Goal: Check status: Check status

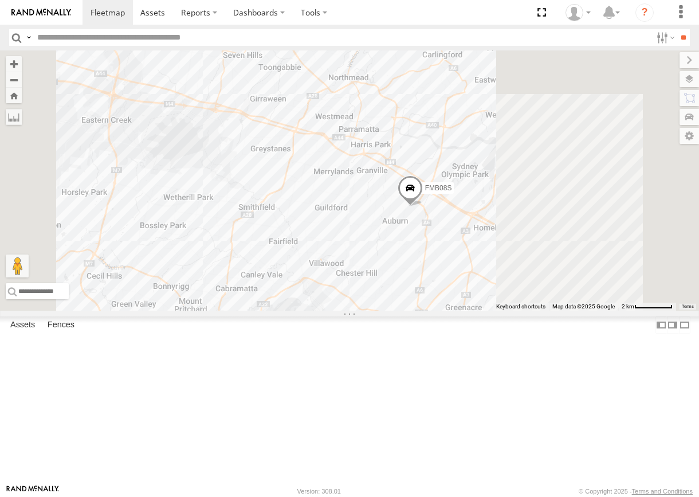
drag, startPoint x: 607, startPoint y: 261, endPoint x: 517, endPoint y: 314, distance: 104.1
click at [517, 311] on div "FMB08S" at bounding box center [349, 180] width 699 height 260
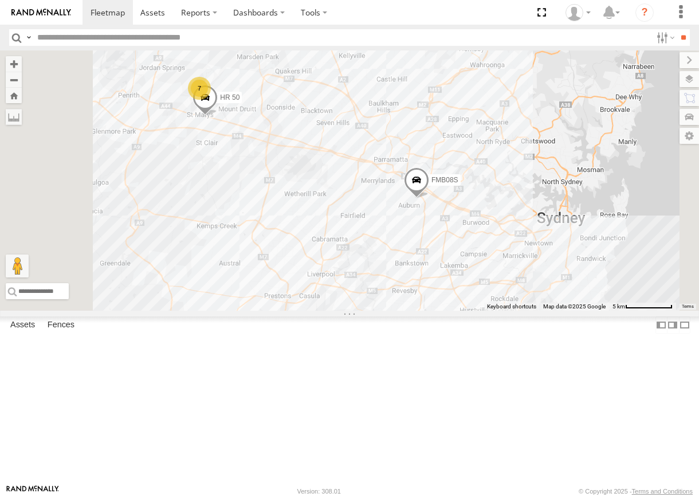
drag, startPoint x: 496, startPoint y: 311, endPoint x: 576, endPoint y: 281, distance: 85.1
click at [596, 302] on div "FMB08S 7 HR 50" at bounding box center [349, 180] width 699 height 260
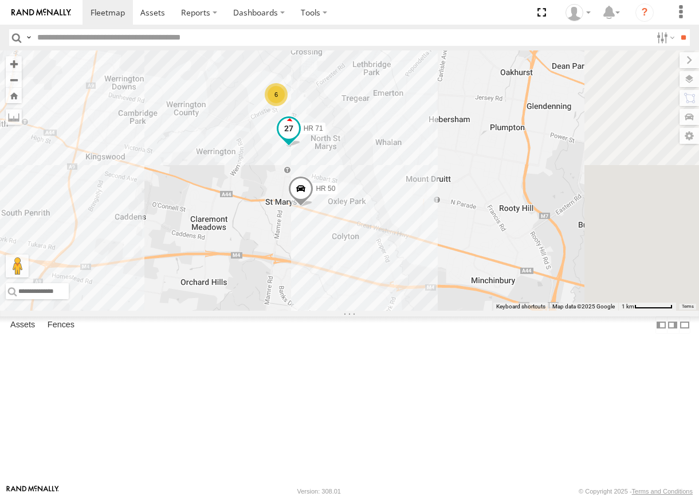
click at [299, 139] on span at bounding box center [289, 129] width 21 height 21
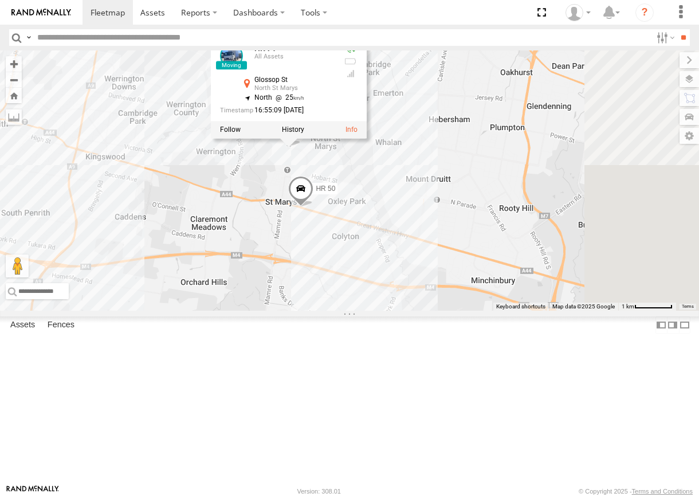
click at [548, 247] on div "FMB08S HR 50 HR 71 6 HR 71 All Assets Glossop St North St Marys -33.75635 , 150…" at bounding box center [349, 180] width 699 height 260
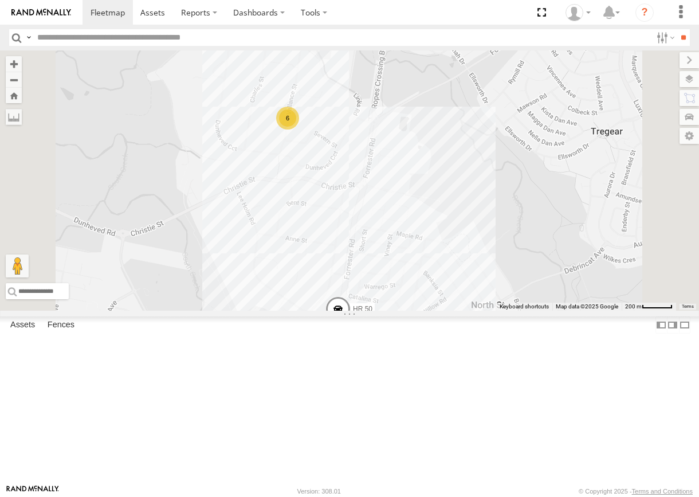
drag, startPoint x: 463, startPoint y: 150, endPoint x: 480, endPoint y: 186, distance: 40.5
click at [480, 186] on div "FMB08S HR 50 HR 71 6" at bounding box center [349, 180] width 699 height 260
click at [352, 330] on span at bounding box center [339, 314] width 25 height 31
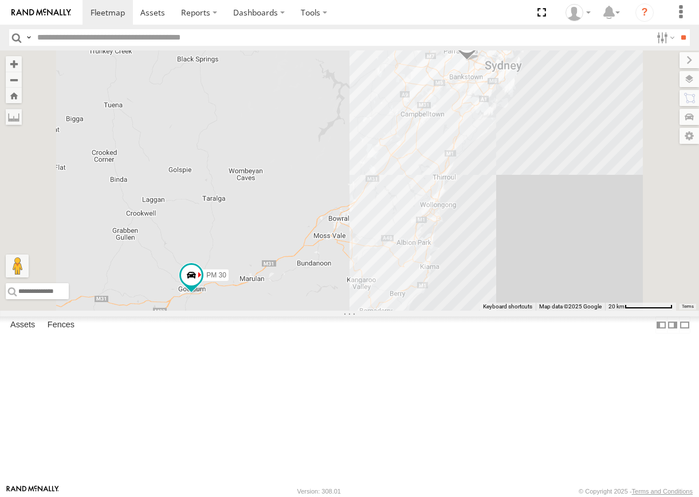
drag, startPoint x: 549, startPoint y: 269, endPoint x: 530, endPoint y: 251, distance: 26.8
click at [528, 252] on div "8 FMB08S PM 30" at bounding box center [349, 180] width 699 height 260
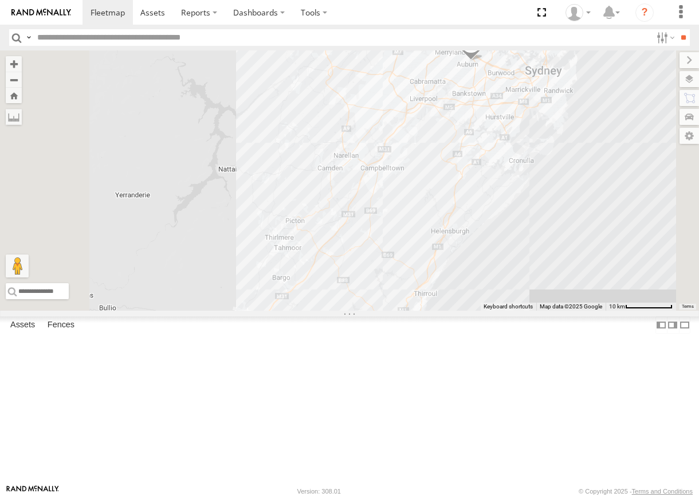
click at [408, 49] on div "2" at bounding box center [396, 37] width 23 height 23
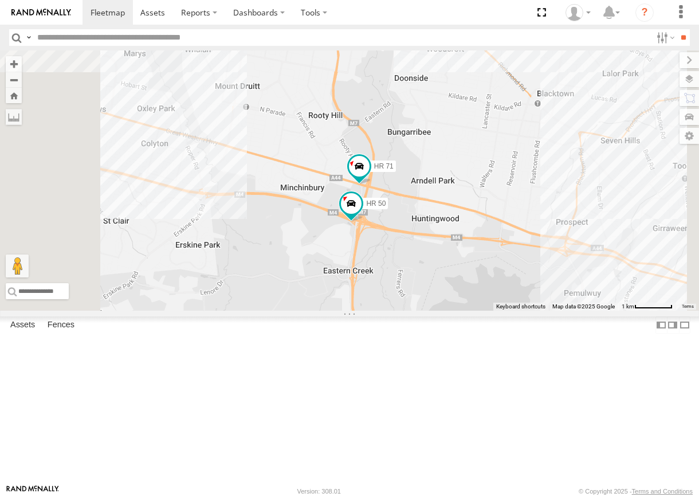
drag, startPoint x: 502, startPoint y: 343, endPoint x: 511, endPoint y: 345, distance: 9.2
click at [511, 311] on div "FMB08S PM 30 HR 50 HR 71" at bounding box center [349, 180] width 699 height 260
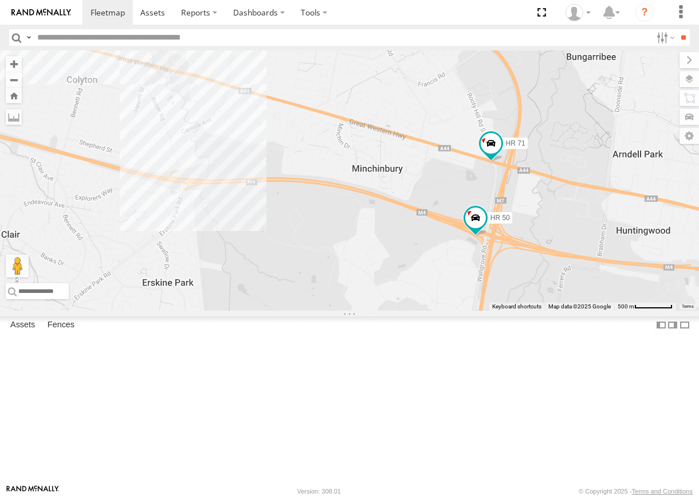
drag, startPoint x: 572, startPoint y: 311, endPoint x: 499, endPoint y: 317, distance: 73.6
click at [499, 311] on div "FMB08S PM 30 HR 50 HR 71" at bounding box center [349, 180] width 699 height 260
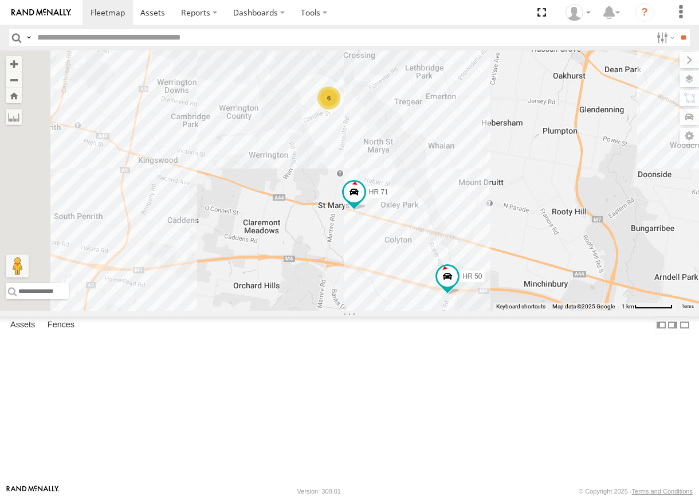
drag, startPoint x: 448, startPoint y: 405, endPoint x: 534, endPoint y: 429, distance: 89.3
click at [534, 311] on div "HR 50 HR 71 6" at bounding box center [349, 180] width 699 height 260
